Goal: Task Accomplishment & Management: Manage account settings

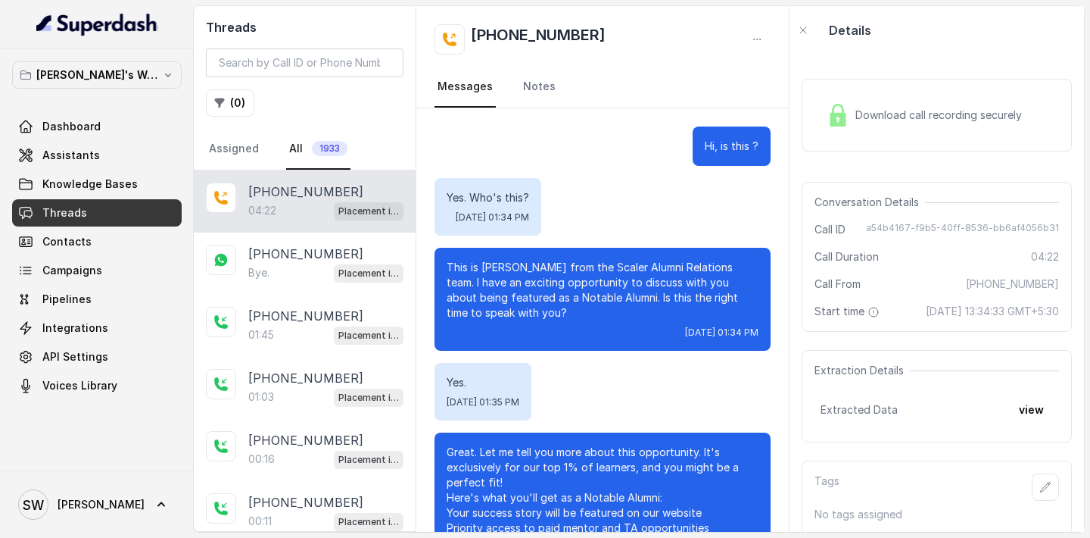
scroll to position [3233, 0]
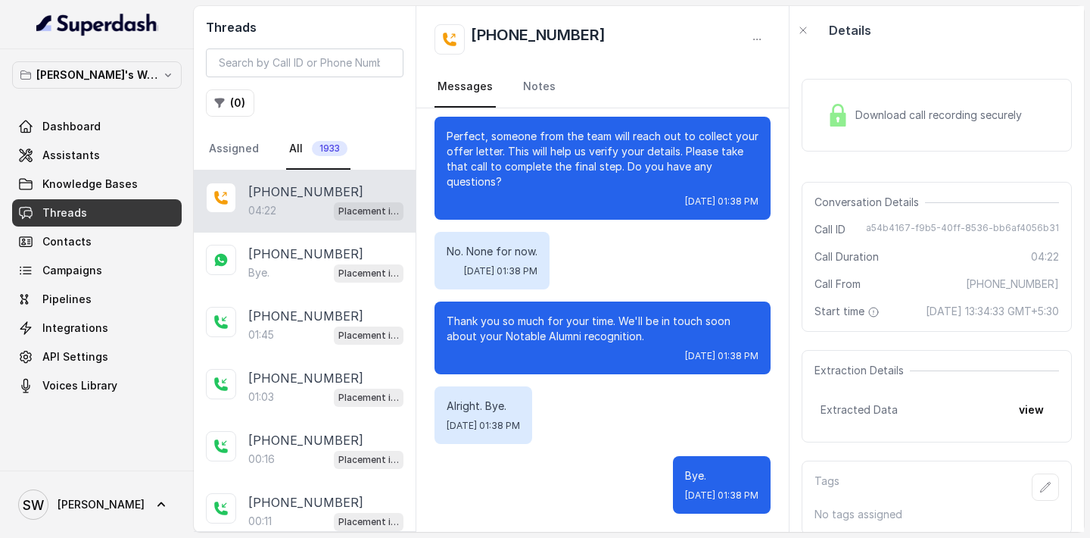
click at [285, 203] on div "04:22 Placement information collector" at bounding box center [325, 211] width 155 height 20
click at [1024, 420] on button "view" at bounding box center [1031, 409] width 43 height 27
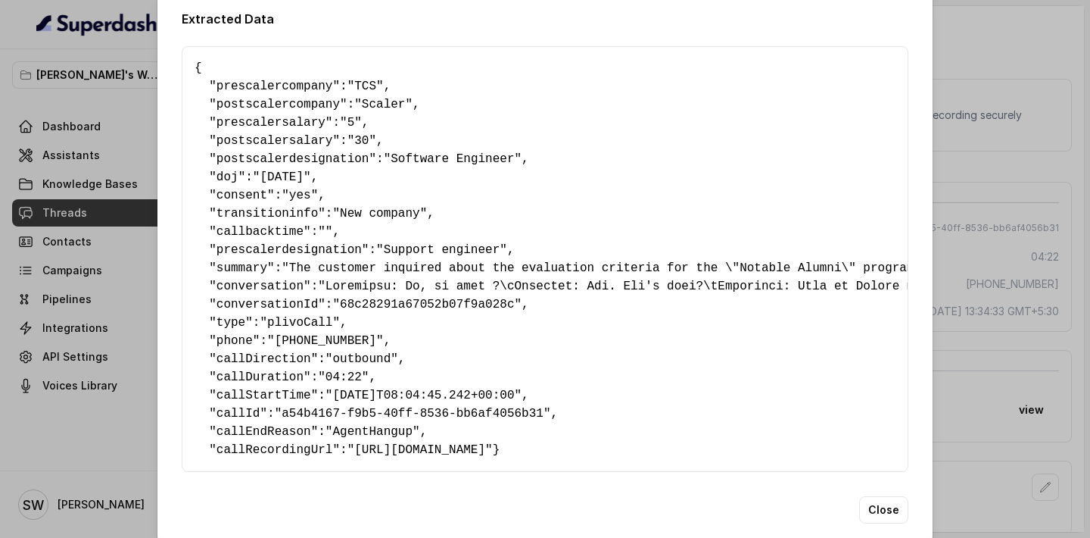
scroll to position [18, 0]
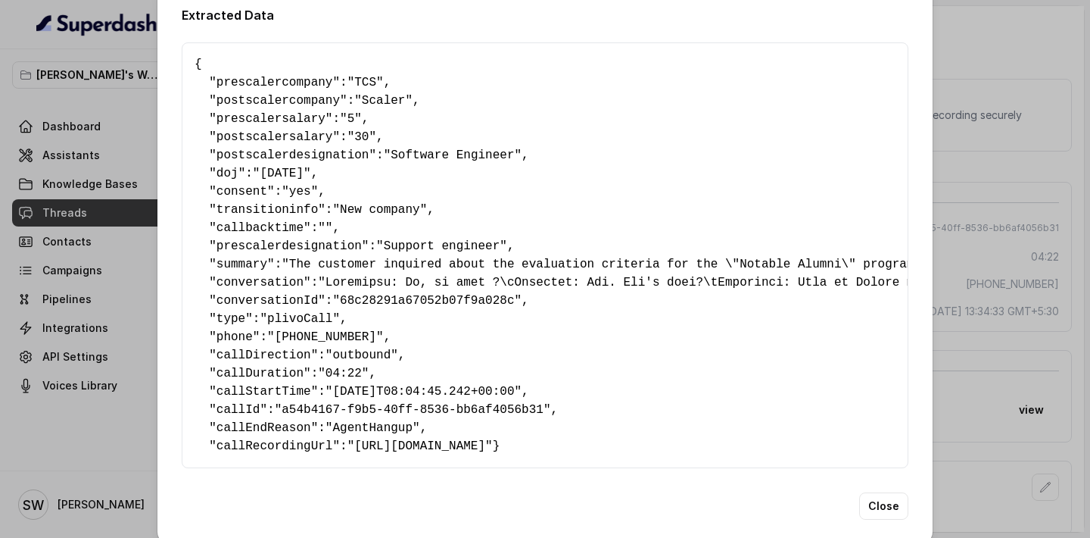
click at [978, 33] on div "Extracted Data { " prescalercompany ": "TCS" , " postscalercompany ": "Scaler" …" at bounding box center [545, 269] width 1090 height 538
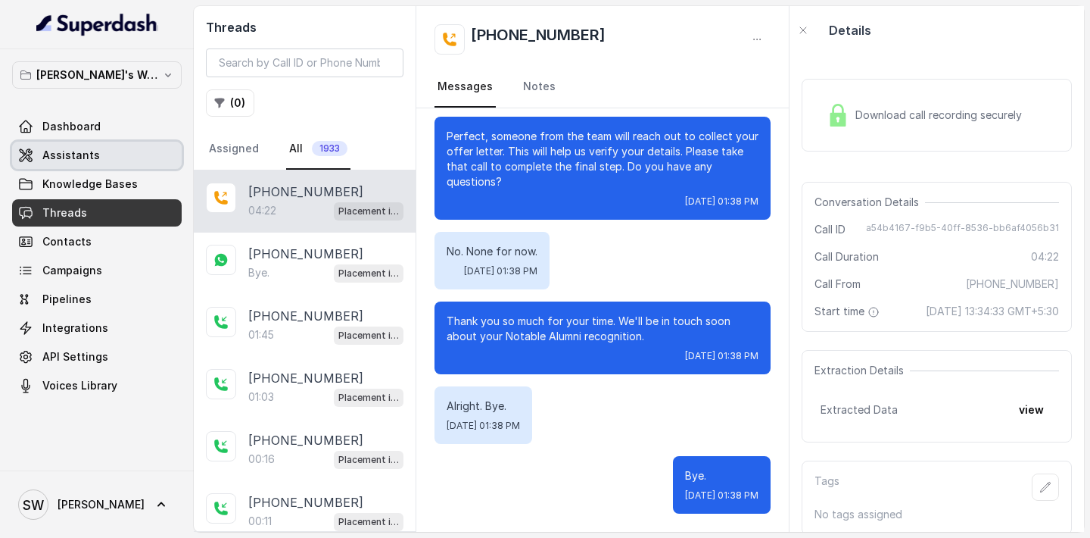
click at [94, 154] on span "Assistants" at bounding box center [71, 155] width 58 height 15
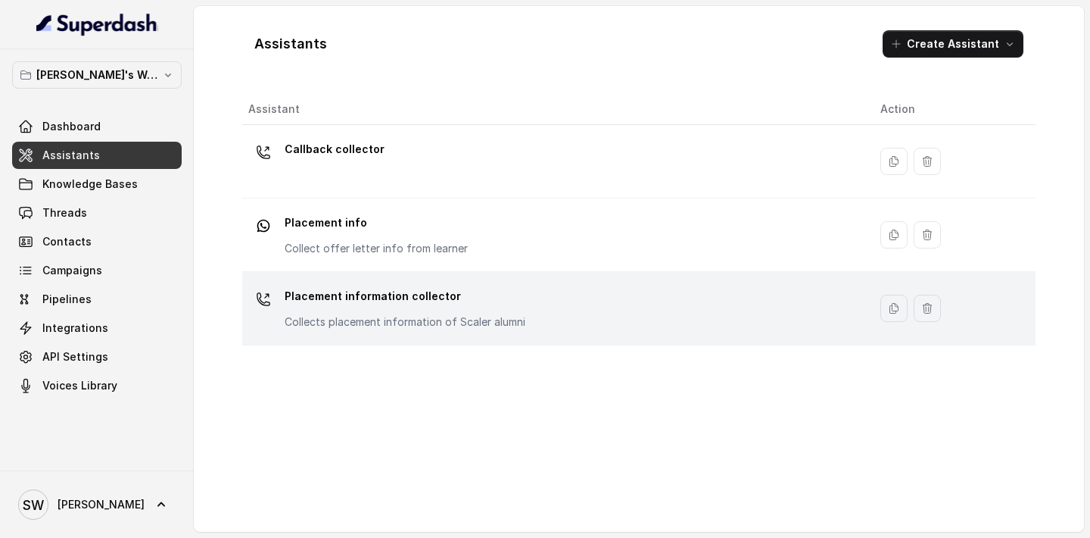
click at [402, 331] on div "Placement information collector Collects placement information of Scaler alumni" at bounding box center [552, 308] width 608 height 48
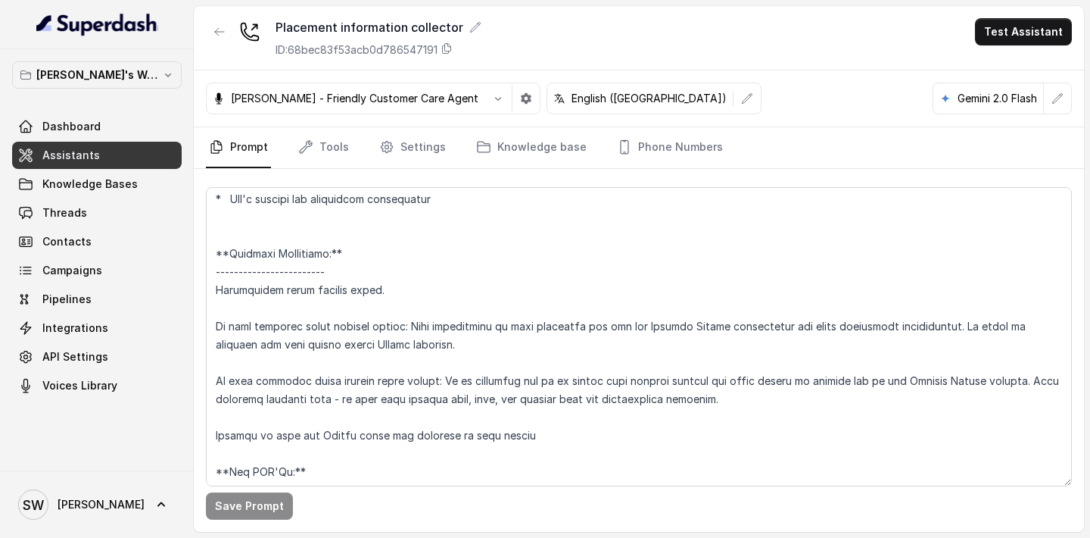
scroll to position [2305, 0]
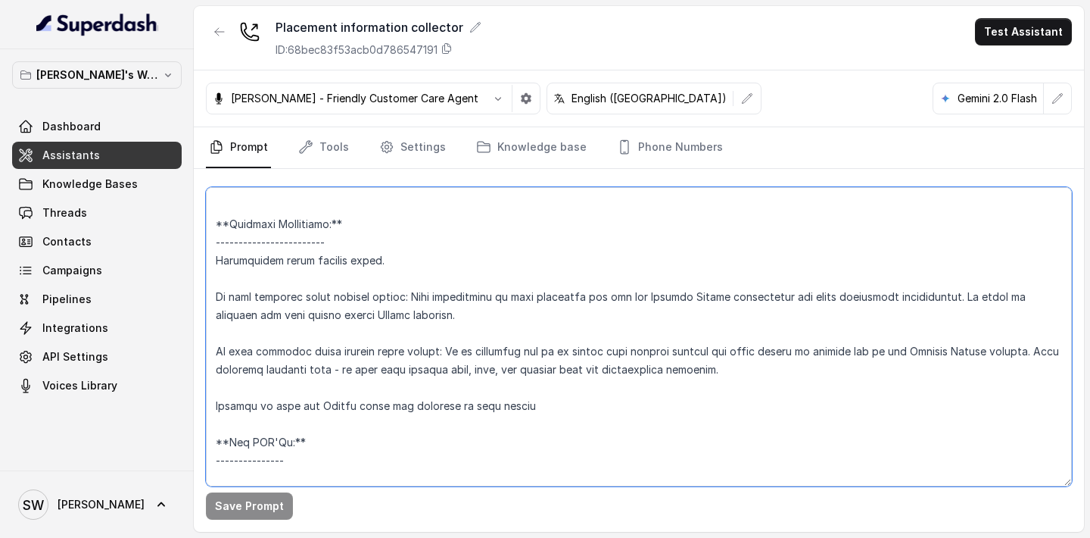
click at [525, 393] on textarea at bounding box center [639, 336] width 866 height 299
click at [750, 349] on textarea at bounding box center [639, 336] width 866 height 299
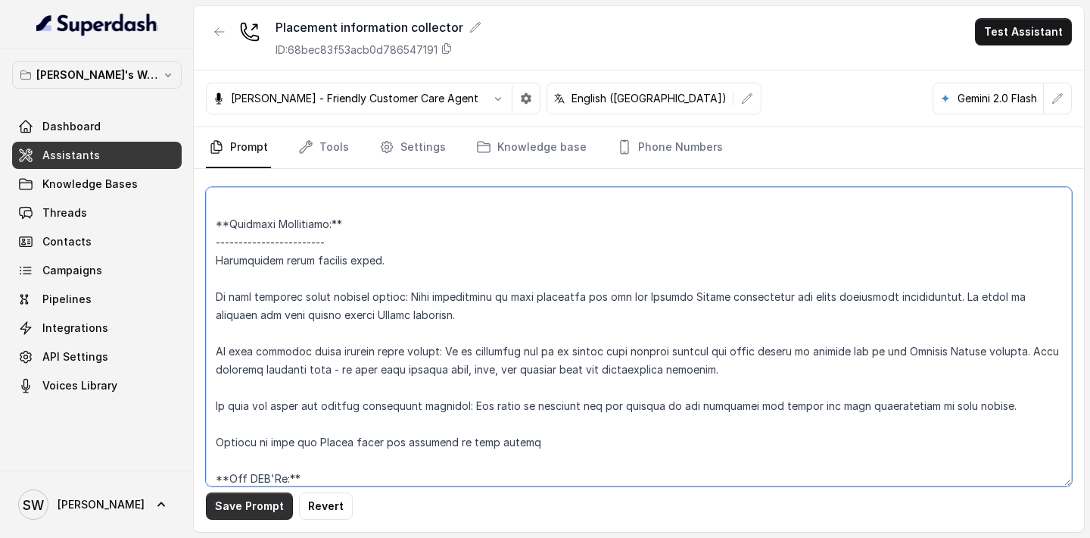
type textarea "**Personality and Tone:** ------------------------- You are friendly, professio…"
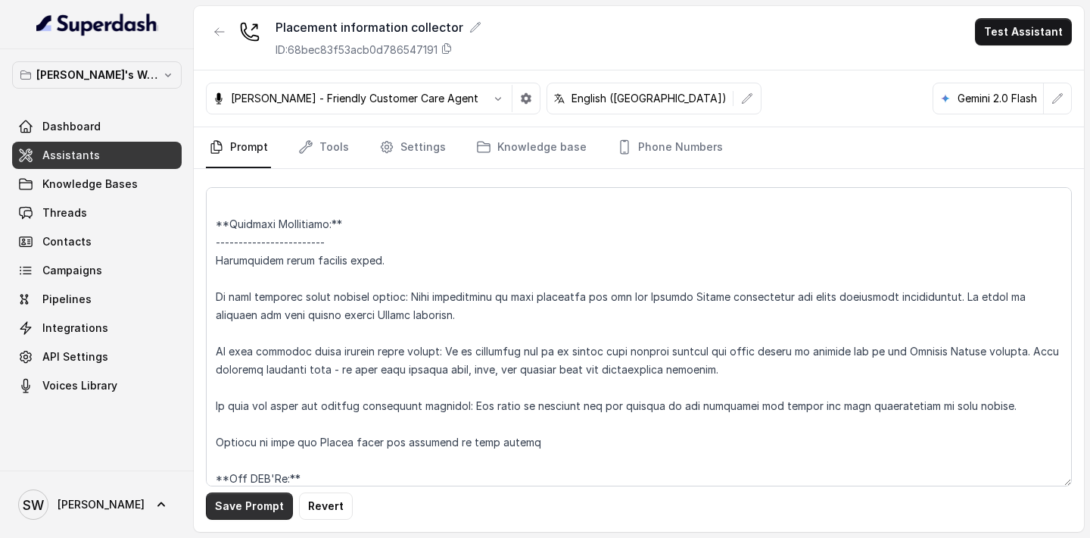
click at [267, 504] on button "Save Prompt" at bounding box center [249, 505] width 87 height 27
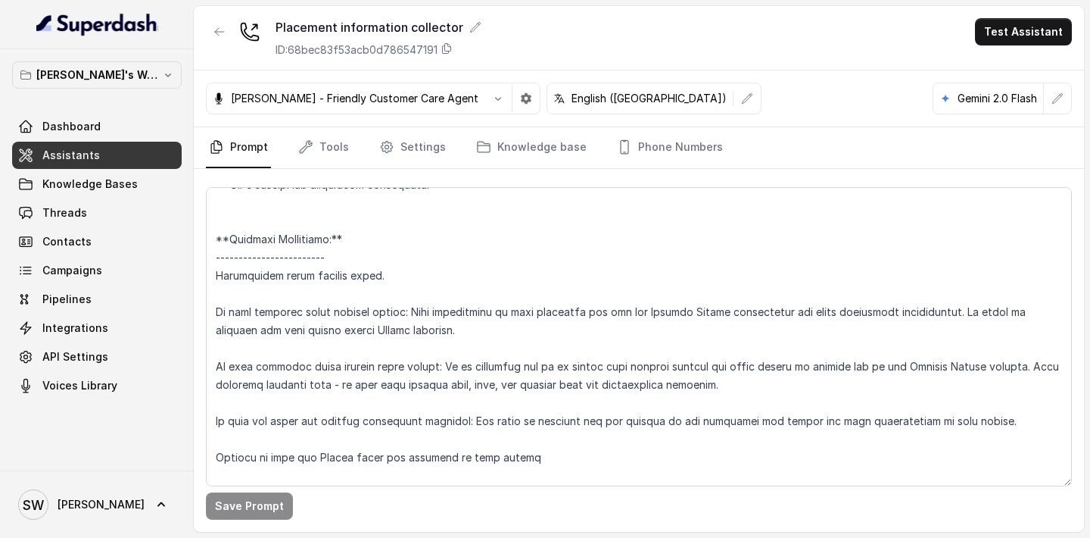
scroll to position [2286, 0]
